Goal: Transaction & Acquisition: Obtain resource

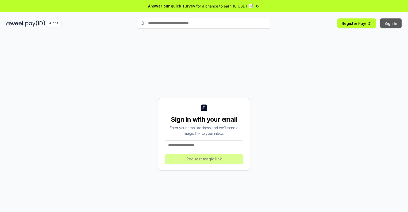
click at [391, 23] on button "Sign In" at bounding box center [390, 23] width 21 height 10
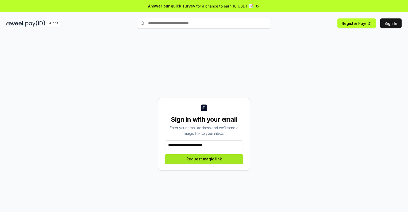
type input "**********"
click at [204, 159] on button "Request magic link" at bounding box center [204, 159] width 79 height 10
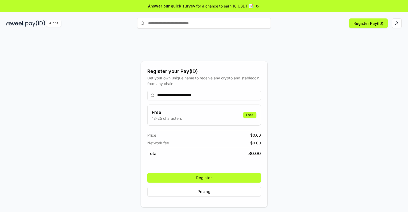
click at [204, 177] on button "Register" at bounding box center [204, 178] width 114 height 10
